Goal: Task Accomplishment & Management: Use online tool/utility

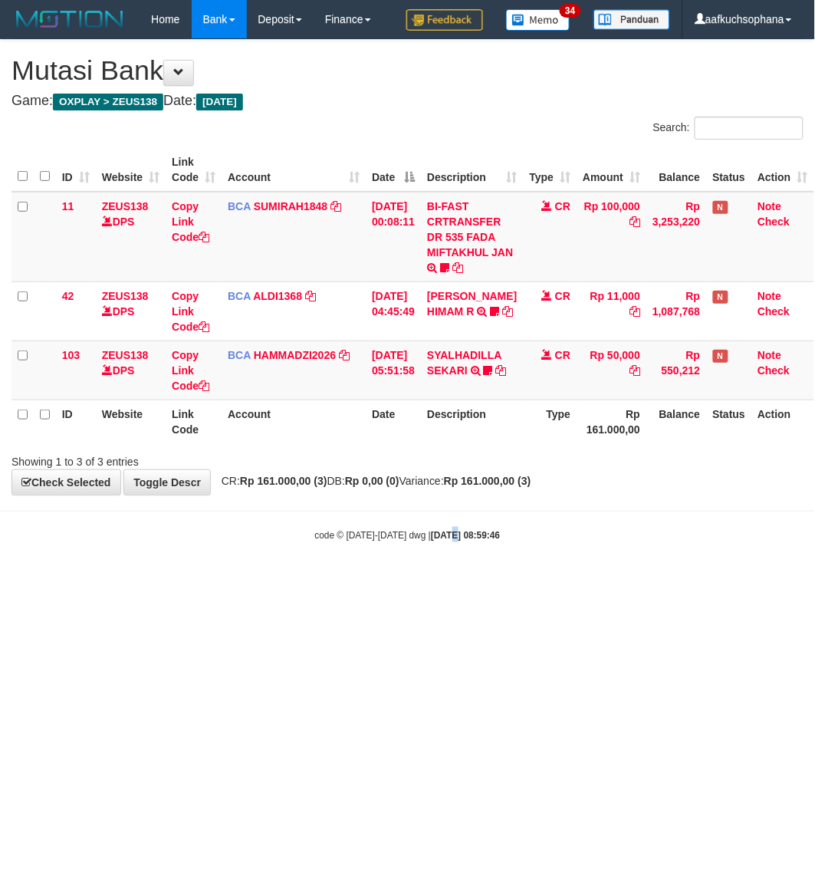
click at [436, 581] on html "Toggle navigation Home Bank Account List Load By Website Group [OXPLAY] ZEUS138…" at bounding box center [407, 290] width 815 height 581
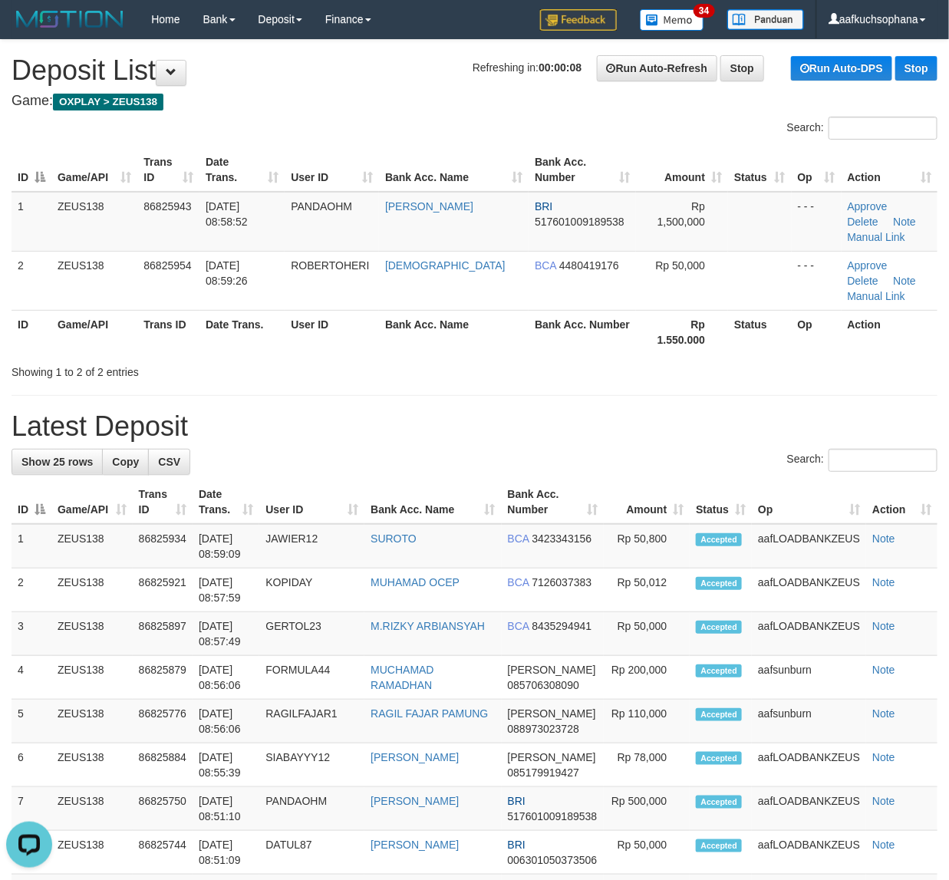
click at [612, 411] on h1 "Latest Deposit" at bounding box center [475, 426] width 926 height 31
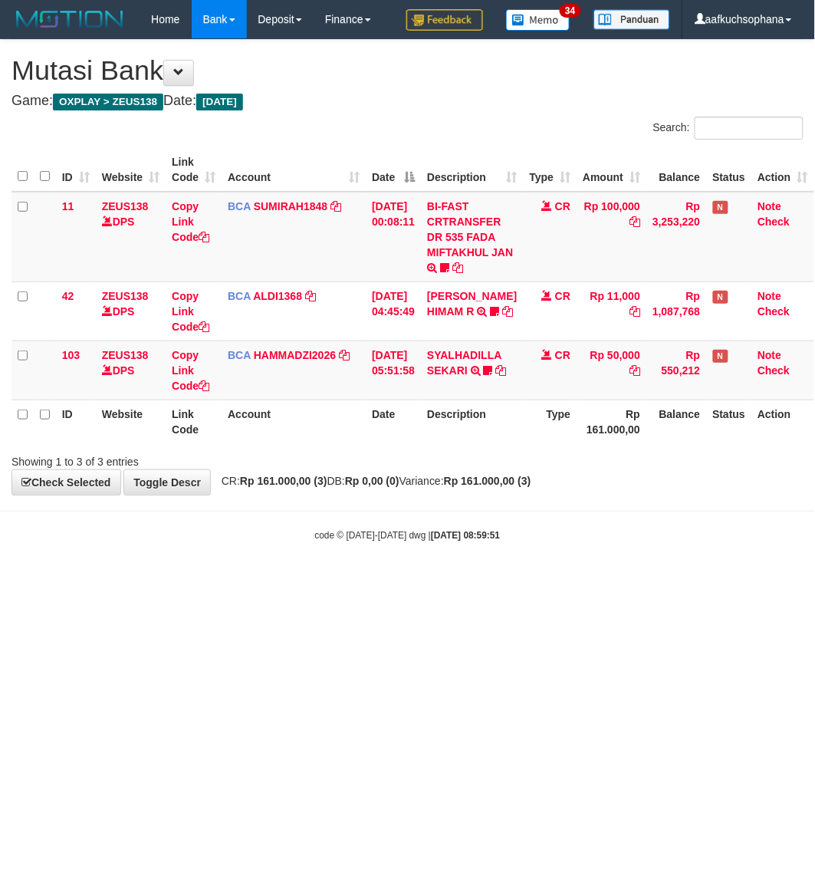
click at [446, 581] on body "Toggle navigation Home Bank Account List Load By Website Group [OXPLAY] ZEUS138…" at bounding box center [407, 290] width 815 height 581
click at [404, 581] on html "Toggle navigation Home Bank Account List Load By Website Group [OXPLAY] ZEUS138…" at bounding box center [407, 290] width 815 height 581
click at [501, 581] on html "Toggle navigation Home Bank Account List Load By Website Group [OXPLAY] ZEUS138…" at bounding box center [407, 290] width 815 height 581
click at [503, 581] on html "Toggle navigation Home Bank Account List Load By Website Group [OXPLAY] ZEUS138…" at bounding box center [407, 290] width 815 height 581
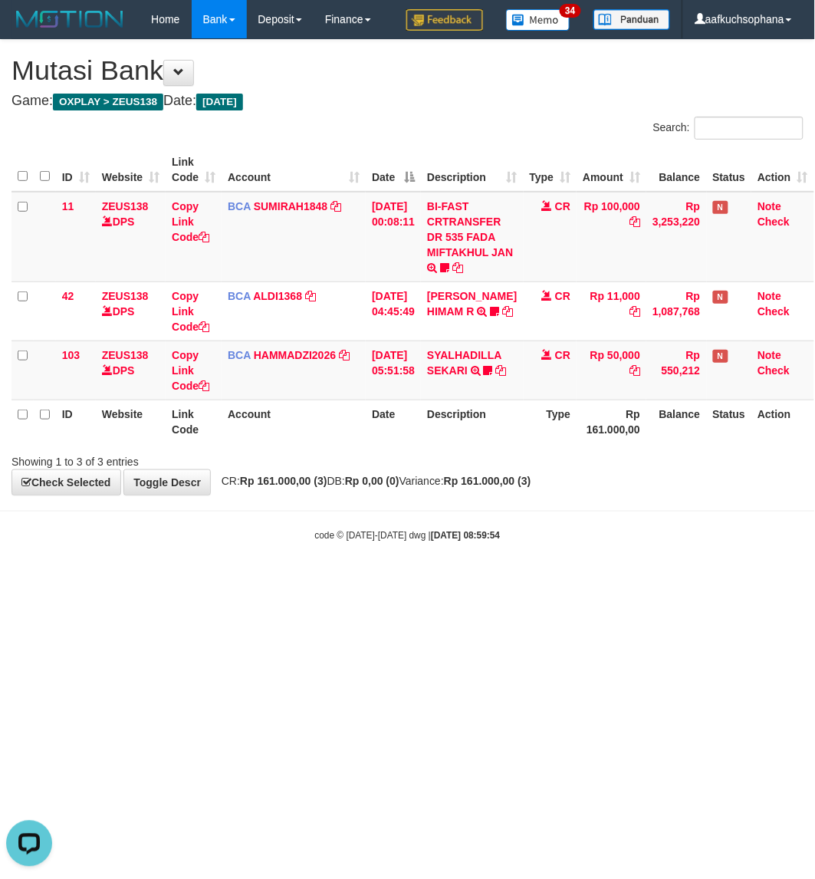
click at [224, 581] on html "Toggle navigation Home Bank Account List Load By Website Group [OXPLAY] ZEUS138…" at bounding box center [407, 290] width 815 height 581
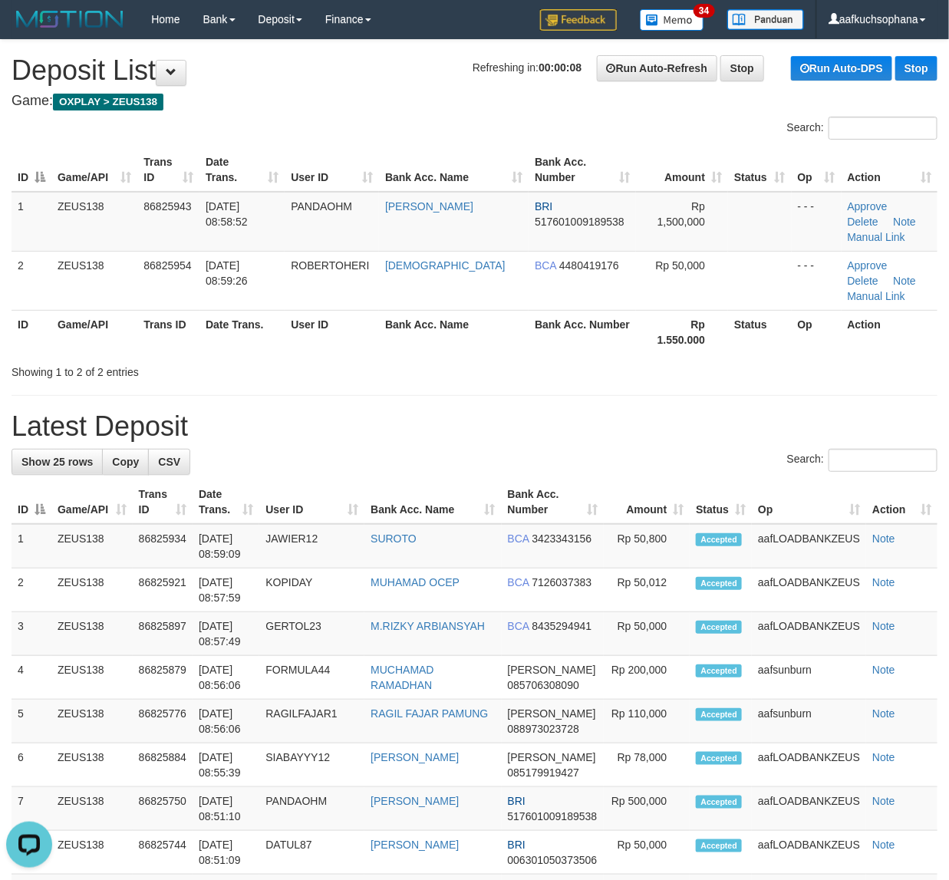
click at [671, 367] on div "**********" at bounding box center [474, 880] width 949 height 1680
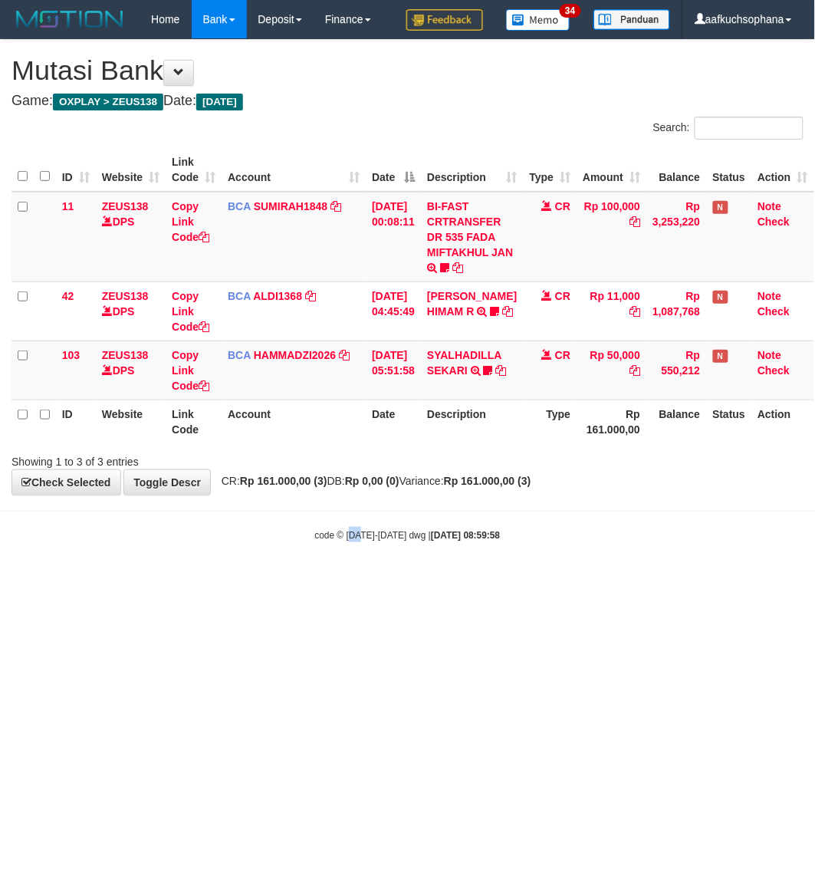
click at [370, 581] on html "Toggle navigation Home Bank Account List Load By Website Group [OXPLAY] ZEUS138…" at bounding box center [407, 290] width 815 height 581
drag, startPoint x: 550, startPoint y: 683, endPoint x: 696, endPoint y: 384, distance: 332.0
click at [550, 581] on html "Toggle navigation Home Bank Account List Load By Website Group [OXPLAY] ZEUS138…" at bounding box center [407, 290] width 815 height 581
drag, startPoint x: 327, startPoint y: 629, endPoint x: 552, endPoint y: 535, distance: 244.4
click at [338, 581] on html "Toggle navigation Home Bank Account List Load By Website Group [OXPLAY] ZEUS138…" at bounding box center [407, 290] width 815 height 581
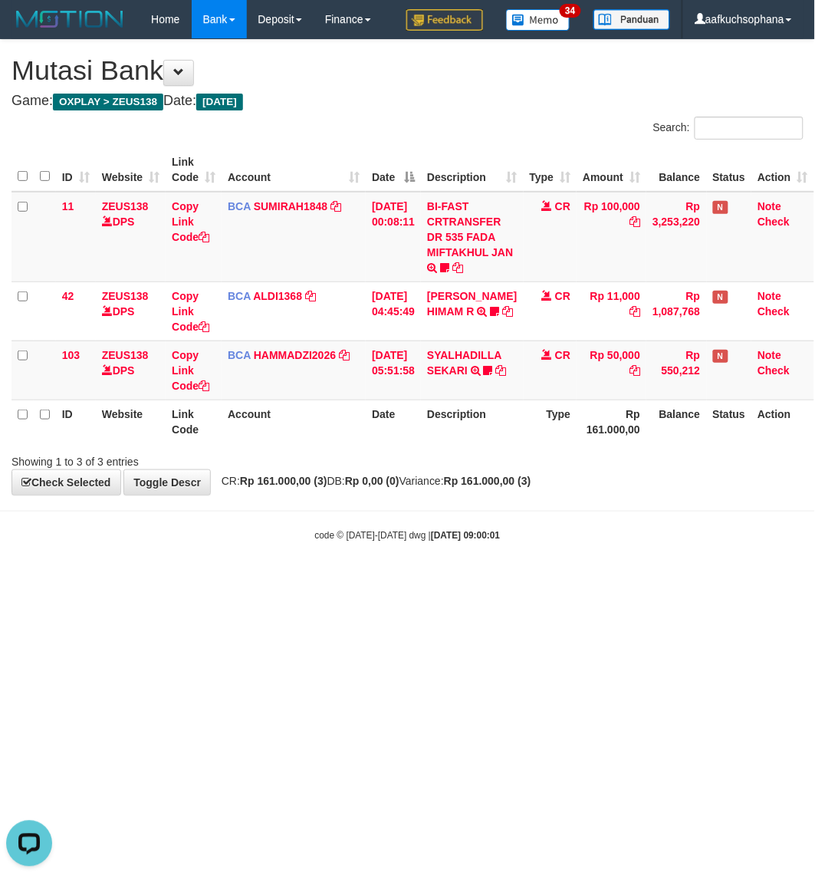
click at [510, 581] on html "Toggle navigation Home Bank Account List Load By Website Group [OXPLAY] ZEUS138…" at bounding box center [407, 290] width 815 height 581
